Goal: Task Accomplishment & Management: Use online tool/utility

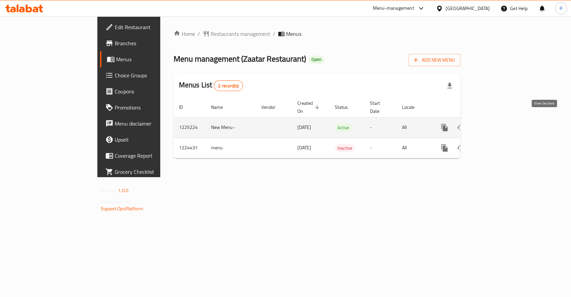
click at [497, 123] on icon "enhanced table" at bounding box center [493, 127] width 8 height 8
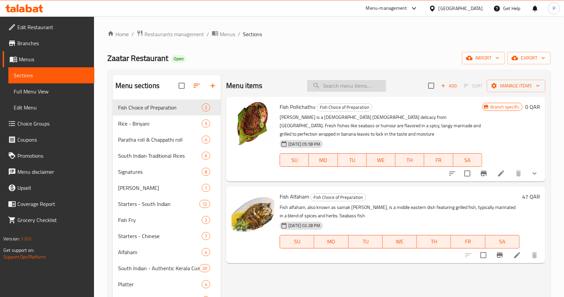
click at [343, 88] on input "search" at bounding box center [346, 86] width 79 height 12
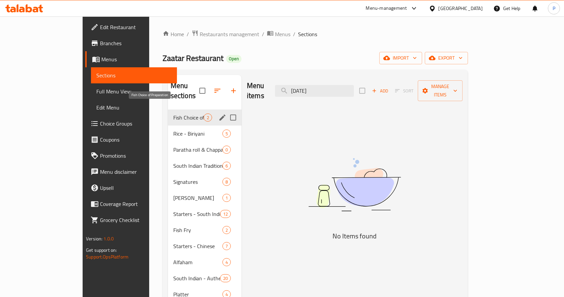
click at [173, 113] on span "Fish Choice of Preparation" at bounding box center [188, 117] width 30 height 8
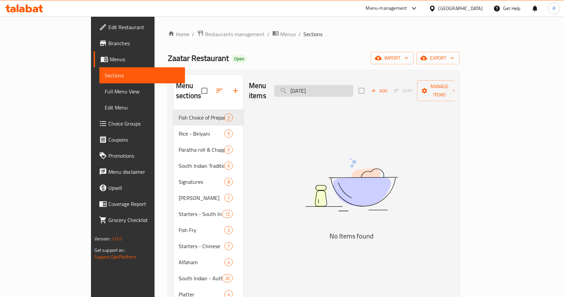
click at [347, 88] on input "[DATE]" at bounding box center [313, 91] width 79 height 12
type input "o"
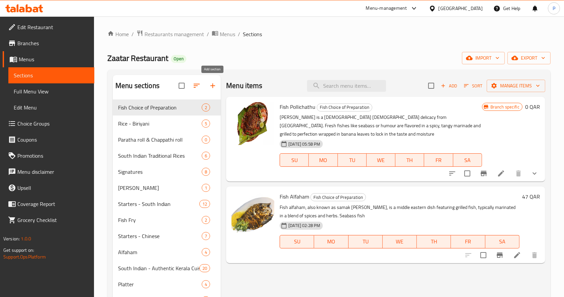
click at [214, 82] on icon "button" at bounding box center [213, 86] width 8 height 8
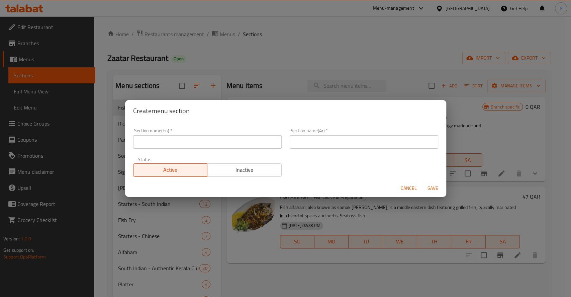
click at [251, 169] on span "Inactive" at bounding box center [244, 170] width 69 height 10
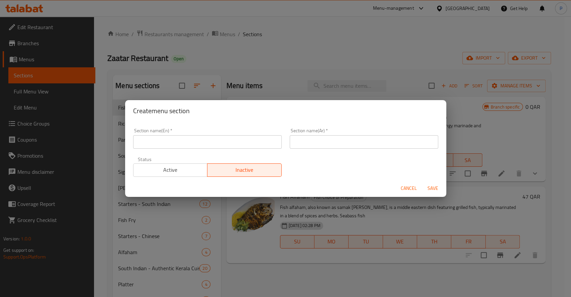
click at [207, 136] on input "text" at bounding box center [207, 141] width 148 height 13
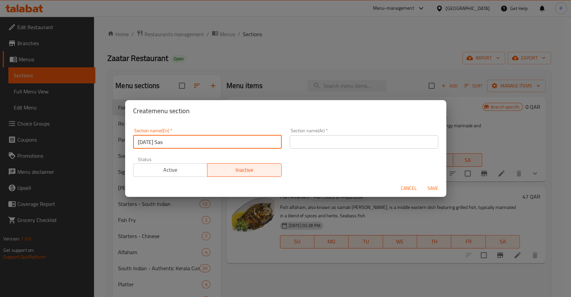
drag, startPoint x: 165, startPoint y: 142, endPoint x: 76, endPoint y: 133, distance: 89.1
click at [76, 133] on div "Create menu section Section name(En)   * [DATE] Sas Section name(En) * Section …" at bounding box center [285, 148] width 571 height 297
paste input "dhya"
type input "[DATE][PERSON_NAME]"
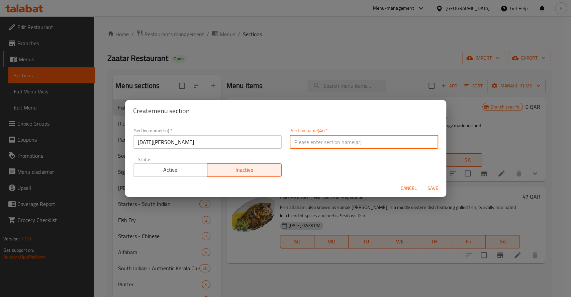
click at [334, 141] on input "text" at bounding box center [364, 141] width 148 height 13
paste input "أونام ساديا"
type input "أونام ساديا"
click at [428, 185] on span "Save" at bounding box center [433, 188] width 16 height 8
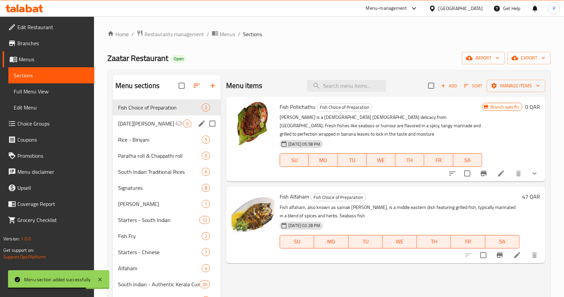
click at [143, 118] on div "[DATE][PERSON_NAME] 0" at bounding box center [167, 123] width 108 height 16
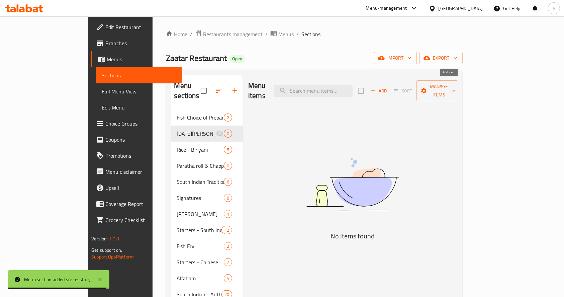
click at [388, 87] on span "Add" at bounding box center [379, 91] width 18 height 8
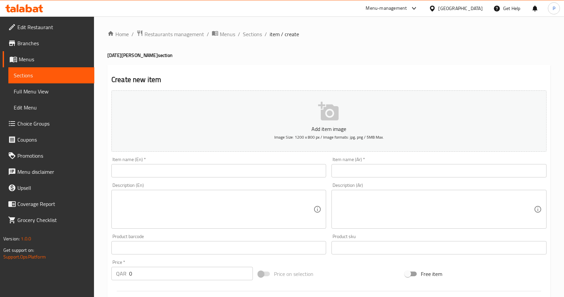
click at [196, 172] on input "text" at bounding box center [218, 170] width 215 height 13
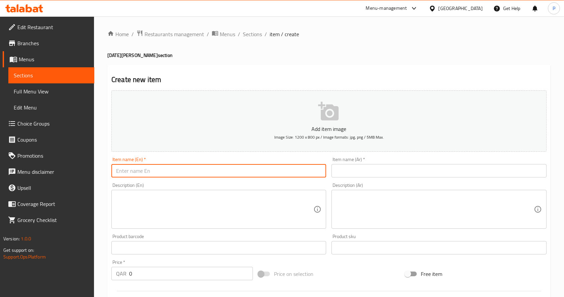
paste input "Chicken Scallopini"
type input "C"
click at [26, 70] on link "Sections" at bounding box center [51, 75] width 86 height 16
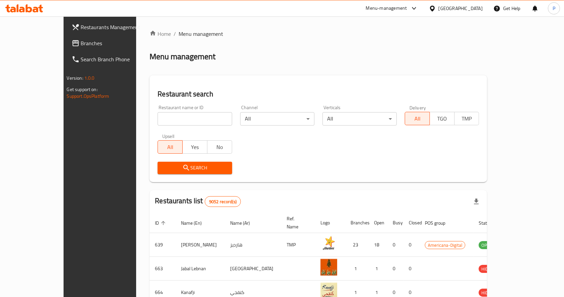
click at [159, 123] on input "search" at bounding box center [195, 118] width 74 height 13
click at [159, 122] on input "search" at bounding box center [195, 118] width 74 height 13
type input "sasso"
click button "Search" at bounding box center [195, 168] width 74 height 12
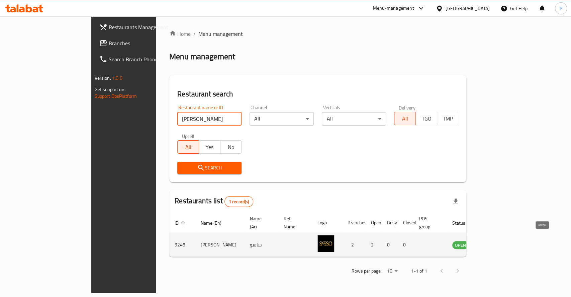
click at [495, 242] on icon "enhanced table" at bounding box center [491, 245] width 7 height 6
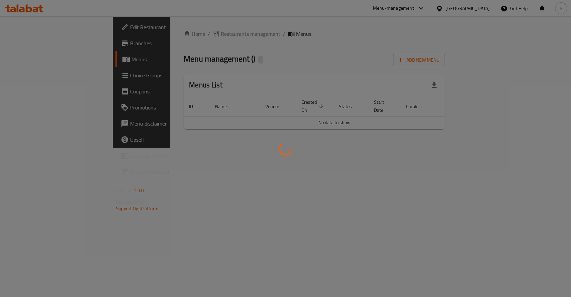
click at [24, 58] on div at bounding box center [285, 148] width 571 height 297
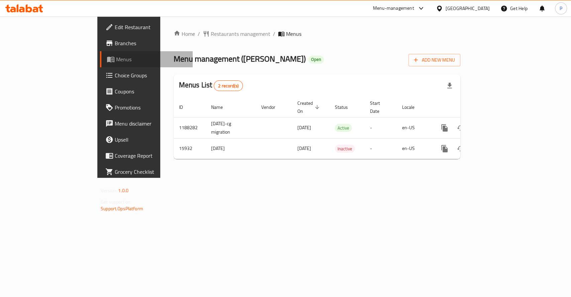
click at [116, 58] on span "Menus" at bounding box center [151, 59] width 71 height 8
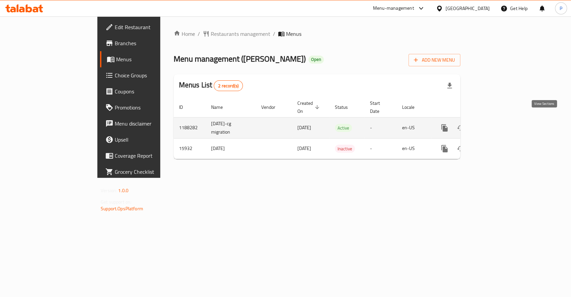
click at [496, 125] on icon "enhanced table" at bounding box center [493, 128] width 6 height 6
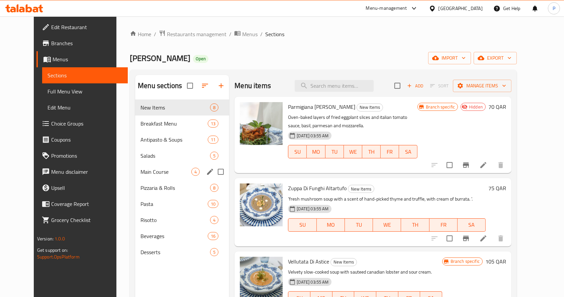
click at [144, 176] on div "Main Course 4" at bounding box center [182, 172] width 94 height 16
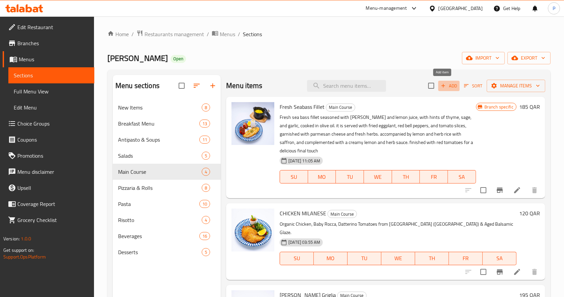
click at [441, 87] on span "Add" at bounding box center [449, 86] width 18 height 8
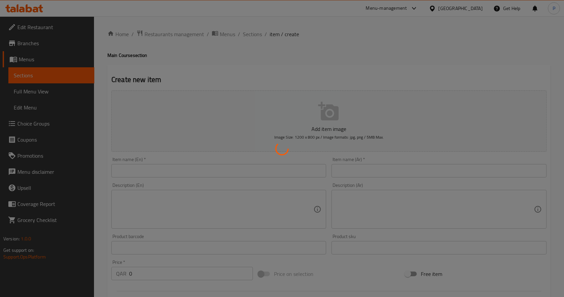
click at [173, 169] on div at bounding box center [282, 148] width 564 height 297
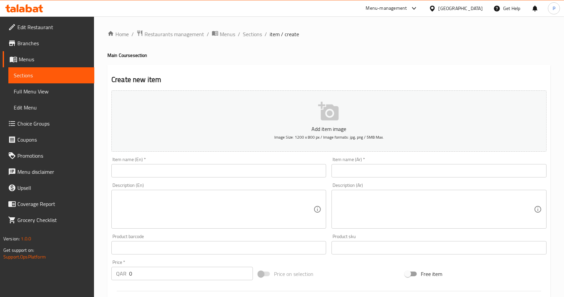
click at [381, 175] on input "text" at bounding box center [438, 170] width 215 height 13
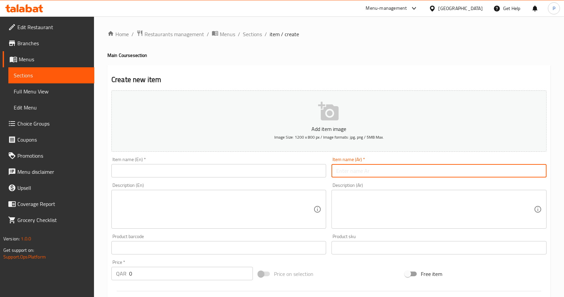
paste input "دجاج سكالوبيني"
type input "دجاج سكالوبيني"
click at [247, 173] on input "text" at bounding box center [218, 170] width 215 height 13
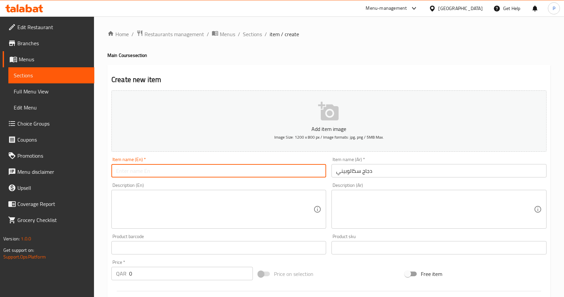
paste input "Chicken Scallopini"
type input "Chicken Scallopini"
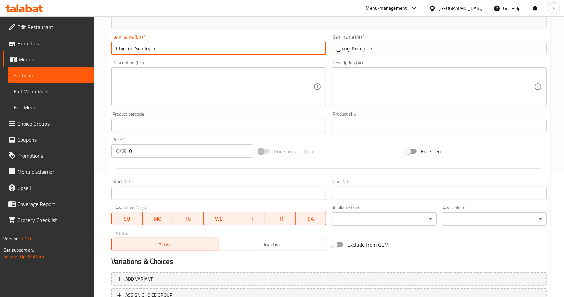
scroll to position [176, 0]
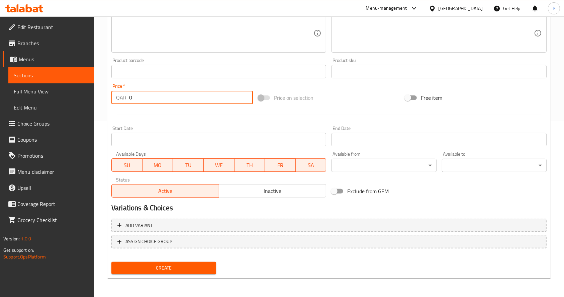
drag, startPoint x: 138, startPoint y: 102, endPoint x: 111, endPoint y: 96, distance: 27.7
click at [111, 96] on div "QAR 0 Price *" at bounding box center [181, 97] width 141 height 13
type input "95"
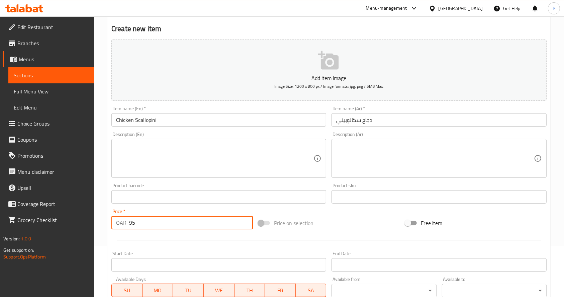
scroll to position [42, 0]
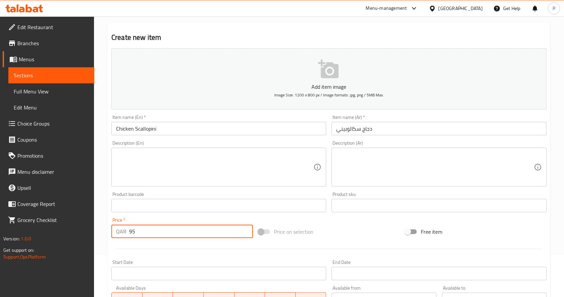
click at [352, 164] on textarea at bounding box center [434, 167] width 197 height 32
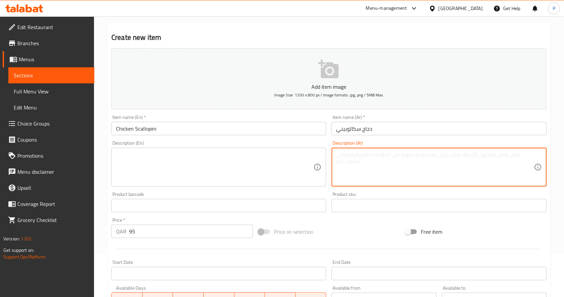
paste textarea "شرائح دجاج طرية ١٨٠ غ رقيقة مطهوة بعناية في صلصة الزبدة والليمون الخفيفة، تقدم …"
type textarea "شرائح دجاج طرية ١٨٠ غ رقيقة مطهوة بعناية في صلصة الزبدة والليمون الخفيفة، تقدم …"
click at [147, 163] on textarea at bounding box center [214, 167] width 197 height 32
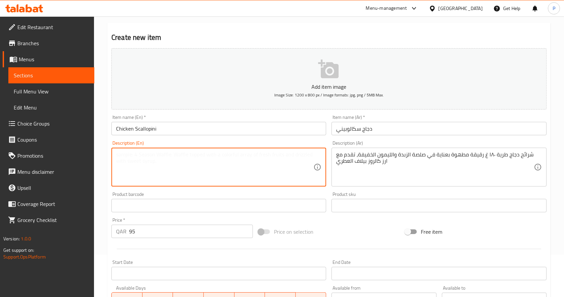
paste textarea "Tender, thinly sliced chicken breast (180g) sautéed to perfection, served in a …"
type textarea "Tender, thinly sliced chicken breast (180g) sautéed to perfection, served in a …"
click at [333, 67] on icon "button" at bounding box center [328, 69] width 20 height 19
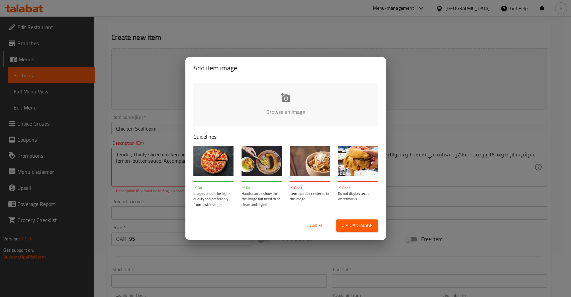
click at [291, 94] on input "file" at bounding box center [511, 114] width 637 height 63
type input "C:\fakepath\DSCF8776-Edit.jpg"
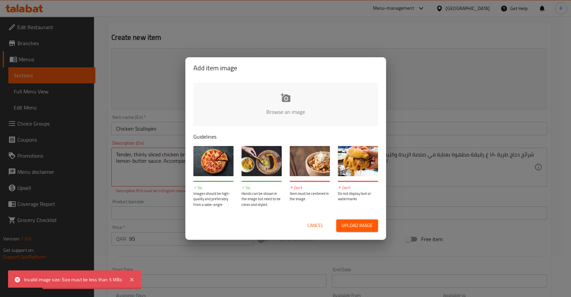
click at [345, 225] on span "Upload image" at bounding box center [356, 225] width 31 height 8
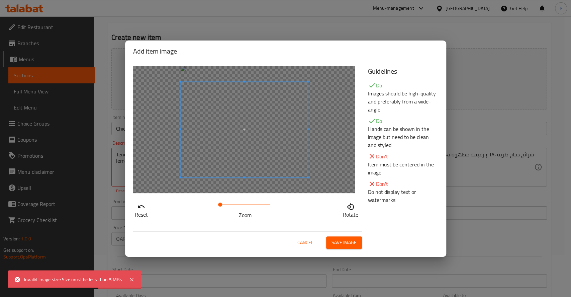
click at [344, 243] on span "Save image" at bounding box center [343, 242] width 25 height 8
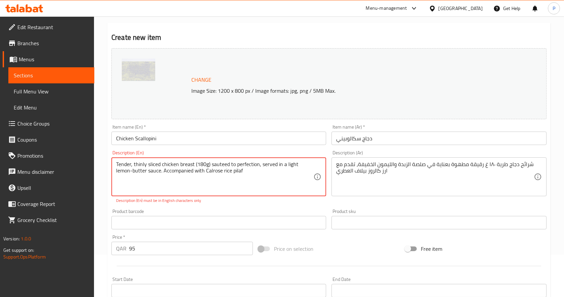
type textarea "Tender, thinly sliced chicken breast (180g) sauteed to perfection, served in a …"
click at [329, 206] on div "Product sku Product sku" at bounding box center [439, 219] width 220 height 26
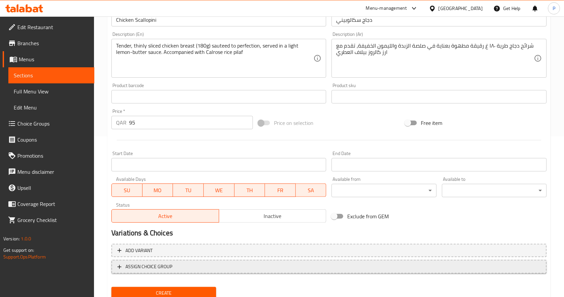
scroll to position [185, 0]
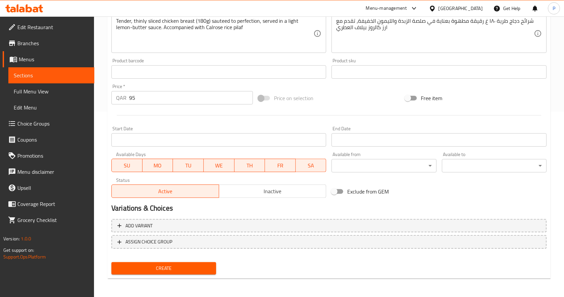
click at [169, 265] on span "Create" at bounding box center [164, 268] width 94 height 8
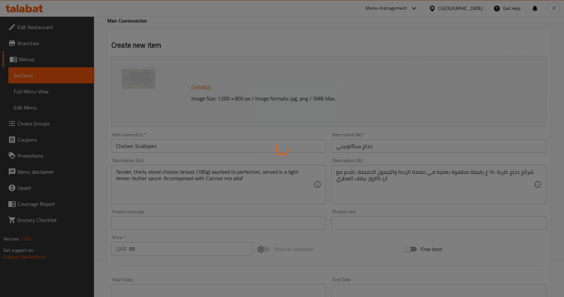
scroll to position [0, 0]
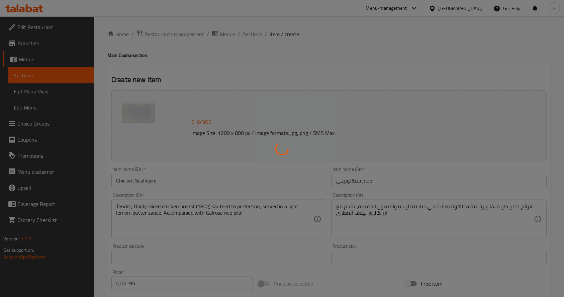
type input "0"
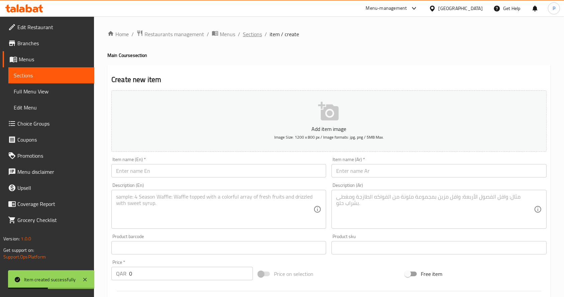
click at [251, 32] on span "Sections" at bounding box center [252, 34] width 19 height 8
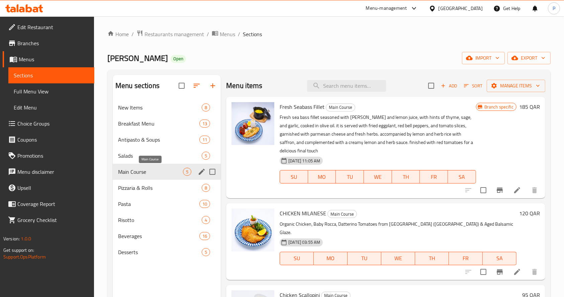
click at [141, 174] on span "Main Course" at bounding box center [150, 172] width 65 height 8
